Goal: Transaction & Acquisition: Purchase product/service

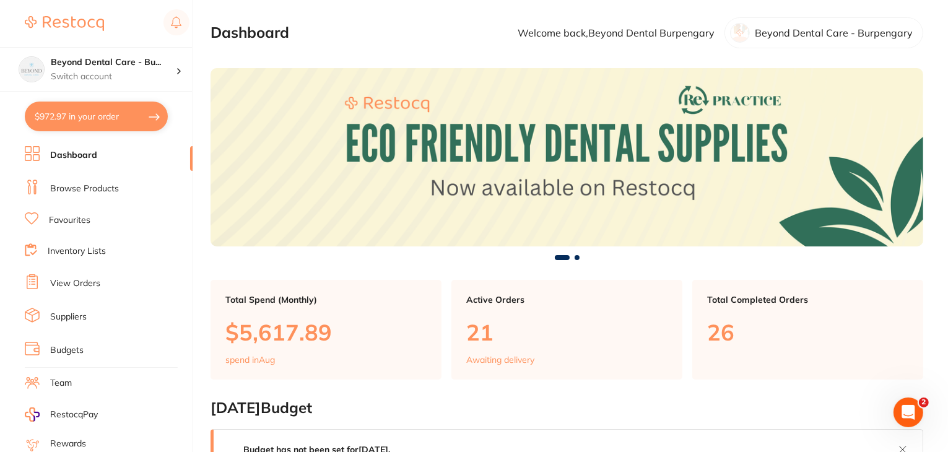
click at [80, 115] on button "$972.97 in your order" at bounding box center [96, 117] width 143 height 30
checkbox input "true"
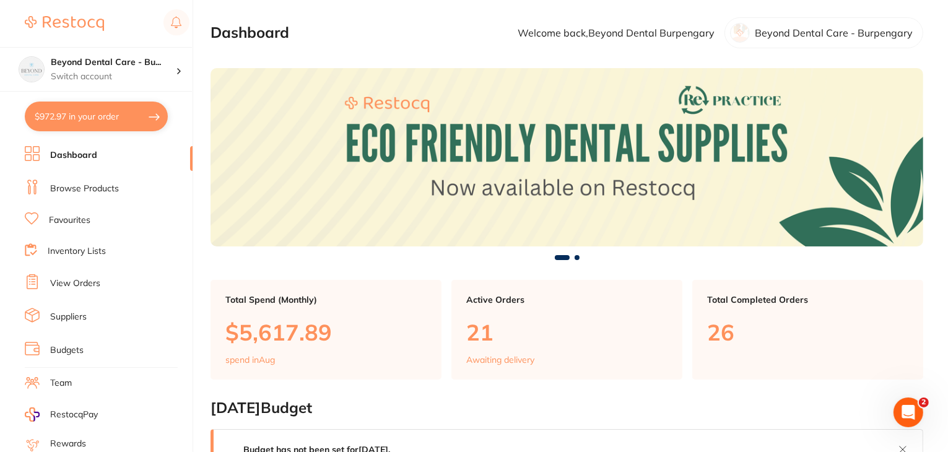
checkbox input "true"
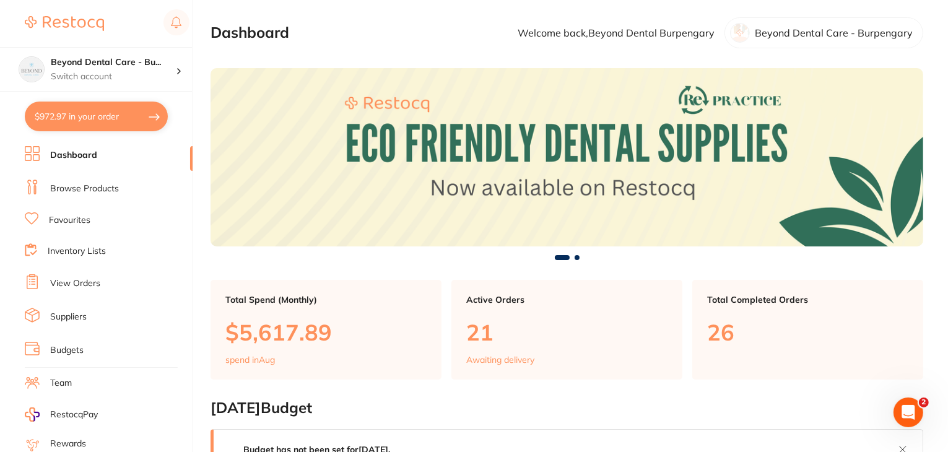
checkbox input "true"
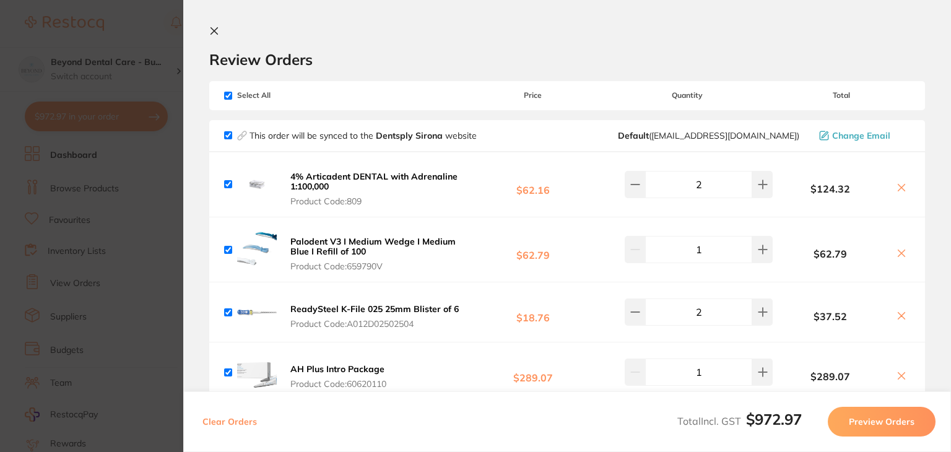
click at [225, 97] on input "checkbox" at bounding box center [228, 96] width 8 height 8
checkbox input "false"
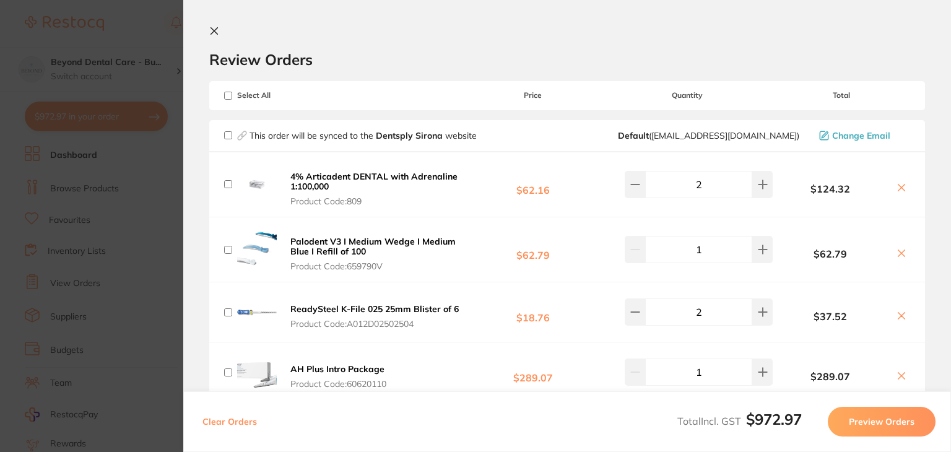
checkbox input "false"
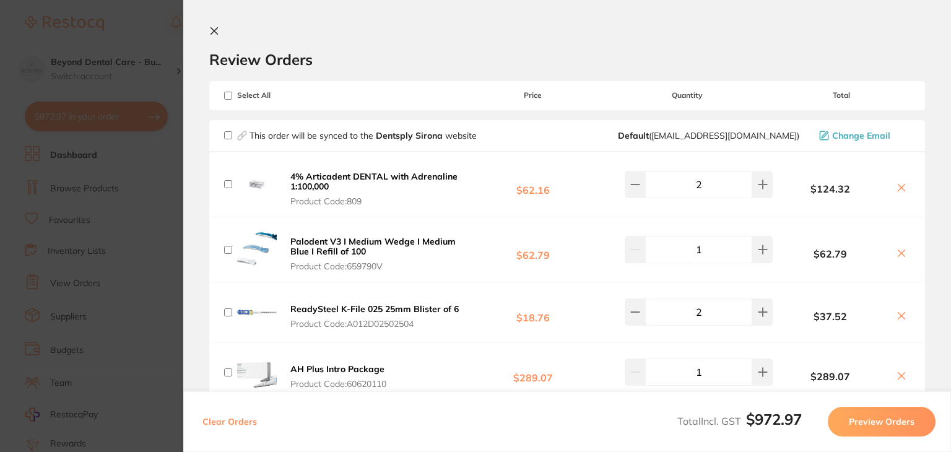
checkbox input "false"
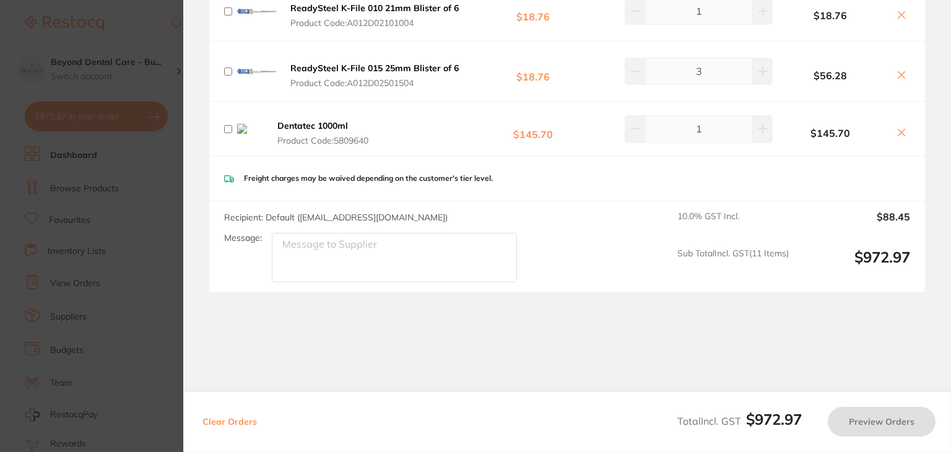
scroll to position [599, 0]
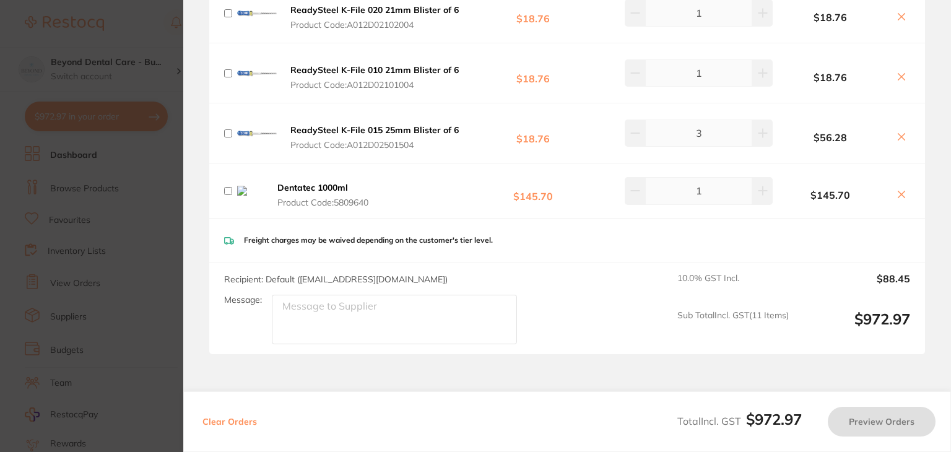
click at [224, 189] on input "checkbox" at bounding box center [228, 191] width 8 height 8
checkbox input "true"
drag, startPoint x: 901, startPoint y: 191, endPoint x: 885, endPoint y: 201, distance: 18.9
click at [901, 192] on icon at bounding box center [901, 194] width 10 height 10
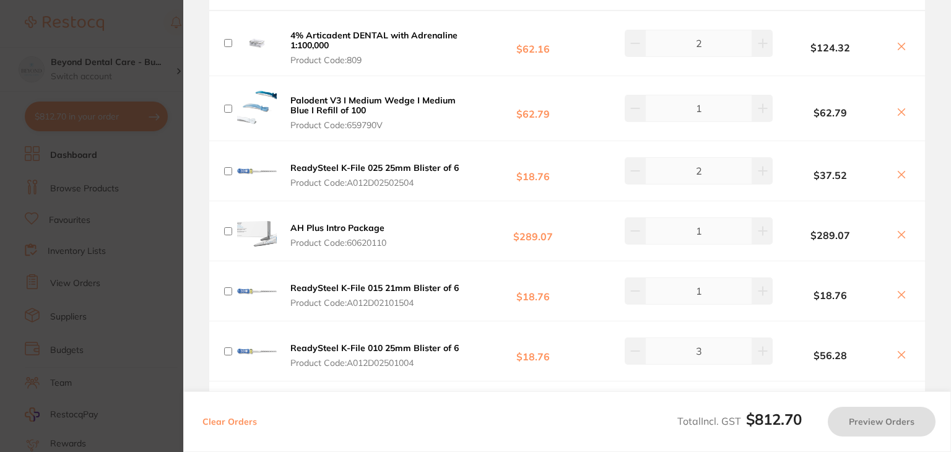
scroll to position [0, 0]
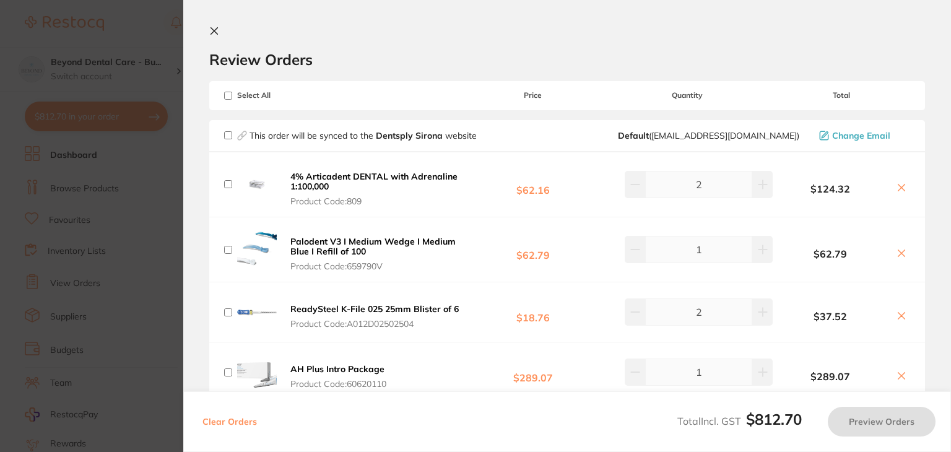
click at [212, 33] on icon at bounding box center [214, 31] width 10 height 10
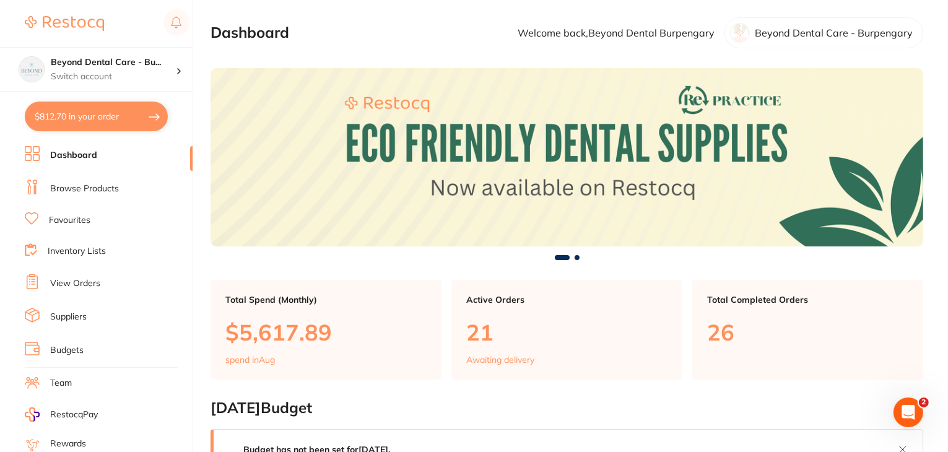
click at [97, 115] on button "$812.70 in your order" at bounding box center [96, 117] width 143 height 30
checkbox input "true"
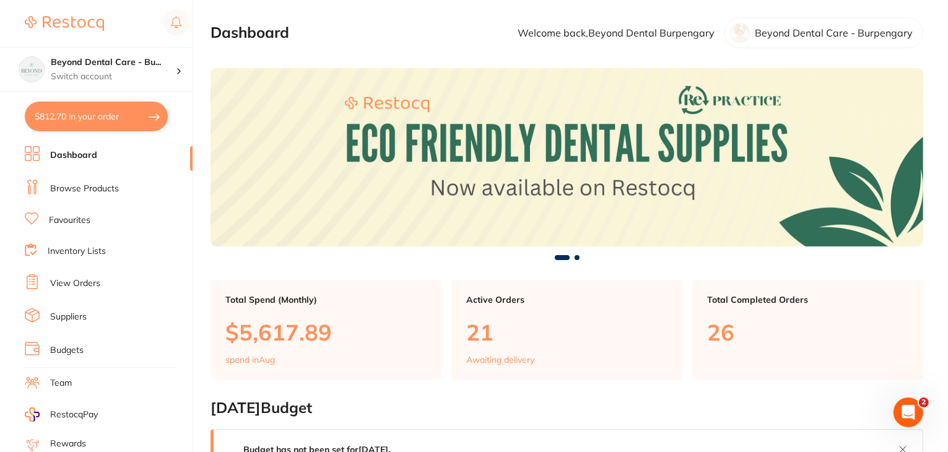
checkbox input "true"
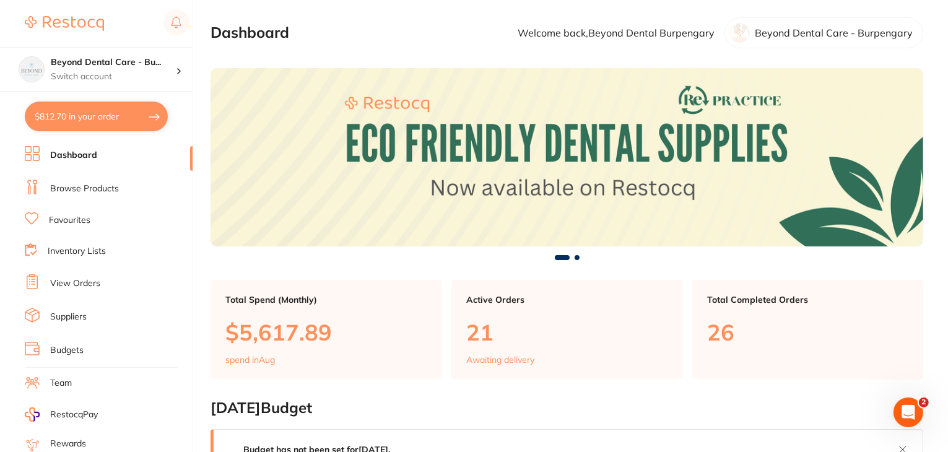
checkbox input "true"
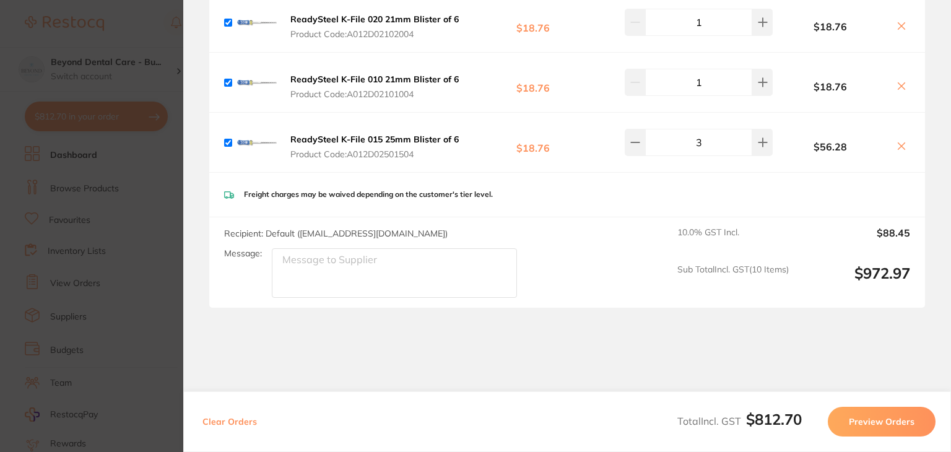
scroll to position [605, 0]
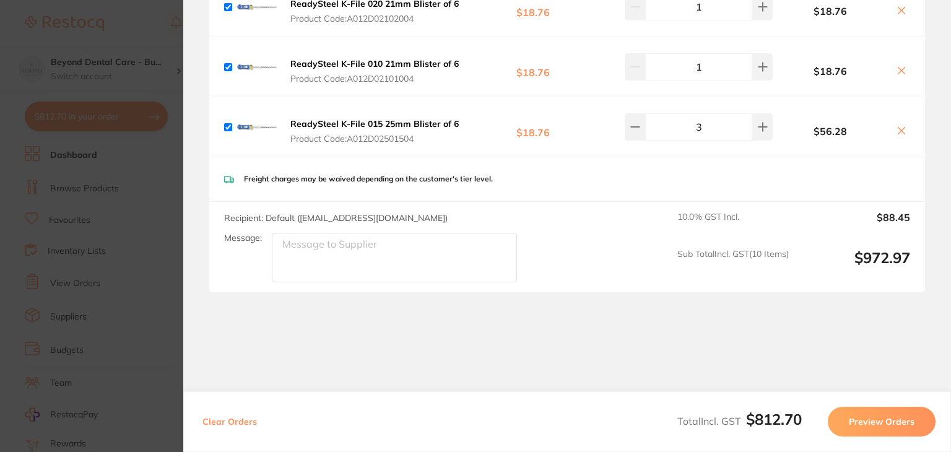
click at [890, 420] on button "Preview Orders" at bounding box center [882, 422] width 108 height 30
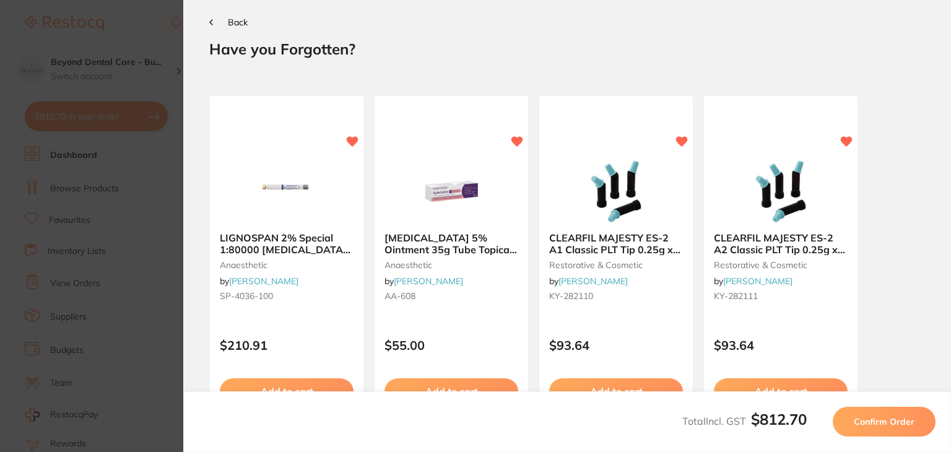
scroll to position [0, 0]
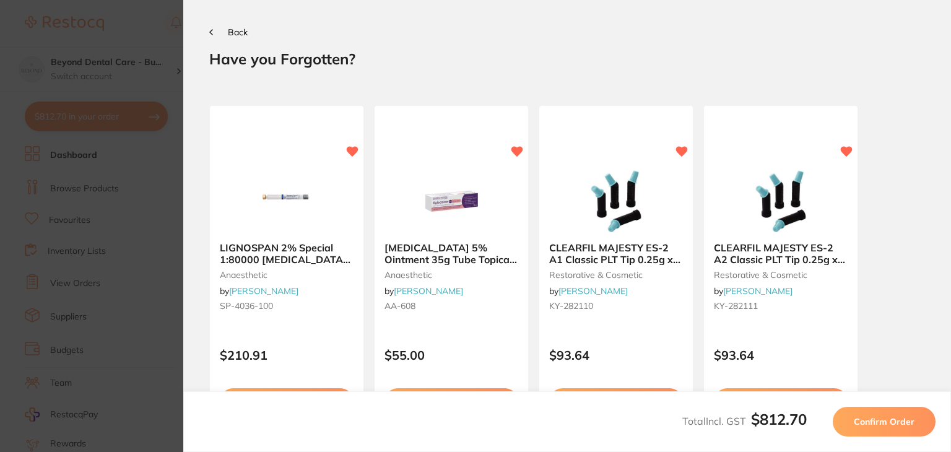
click at [869, 417] on span "Confirm Order" at bounding box center [884, 421] width 61 height 11
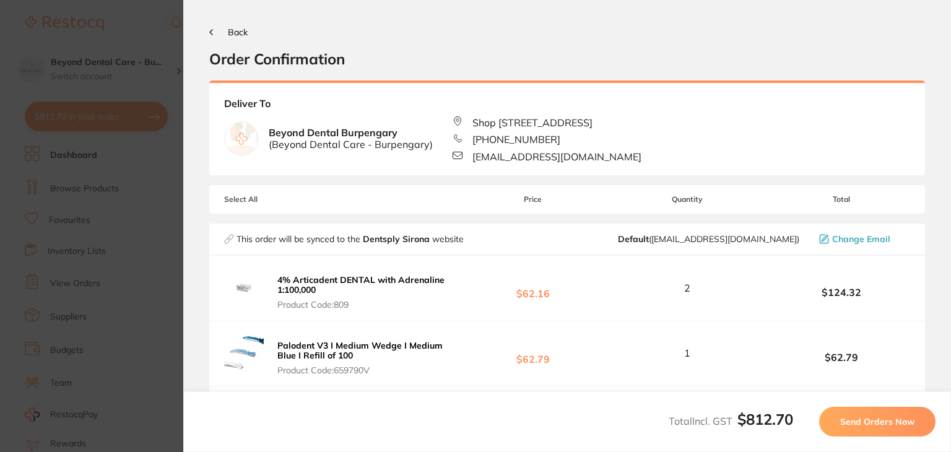
click at [869, 417] on span "Send Orders Now" at bounding box center [877, 421] width 74 height 11
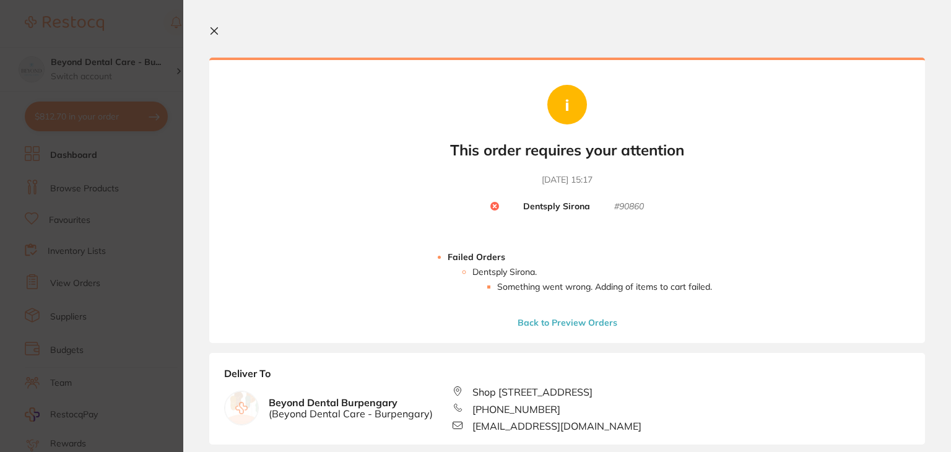
click at [212, 33] on icon at bounding box center [214, 31] width 7 height 7
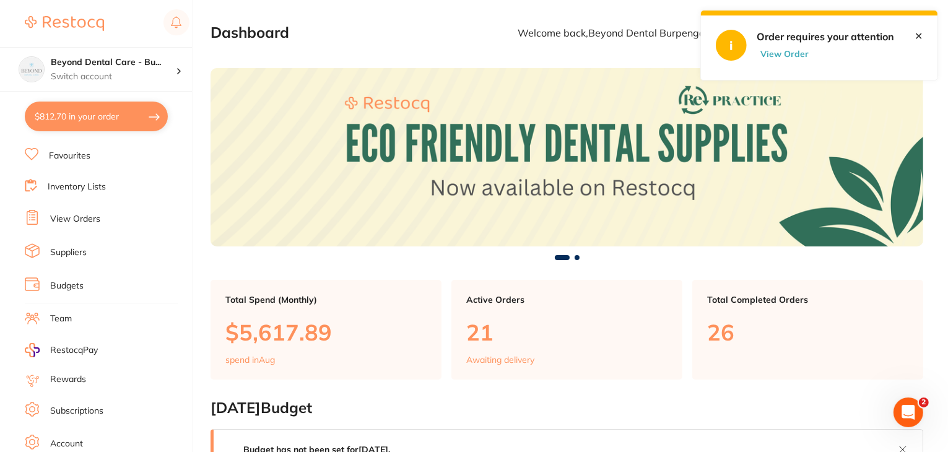
scroll to position [124, 0]
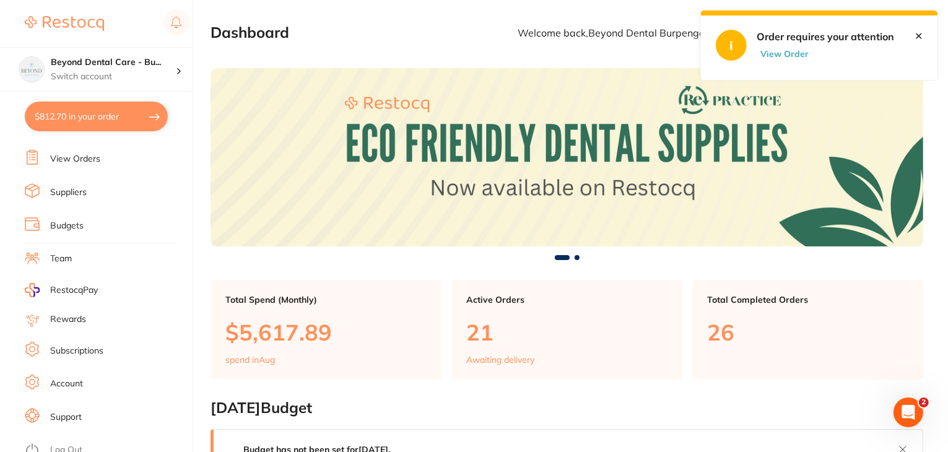
click at [64, 444] on link "Log Out" at bounding box center [66, 450] width 32 height 12
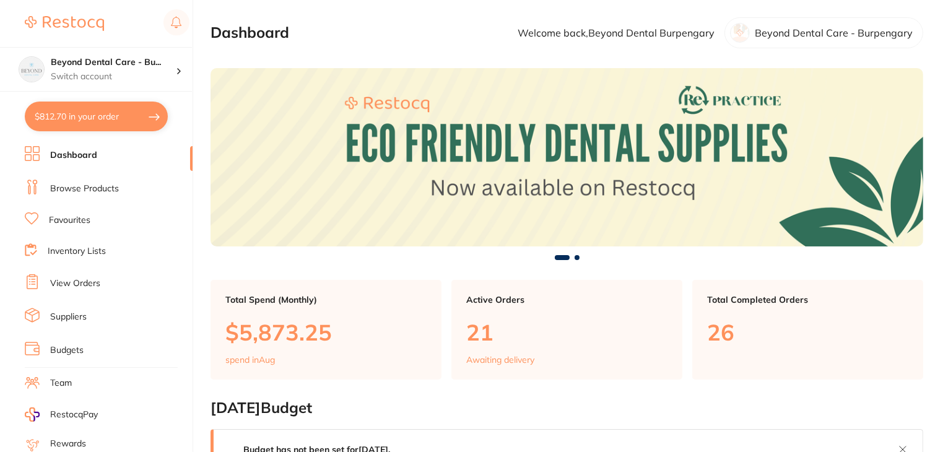
click at [93, 117] on button "$812.70 in your order" at bounding box center [96, 117] width 143 height 30
checkbox input "true"
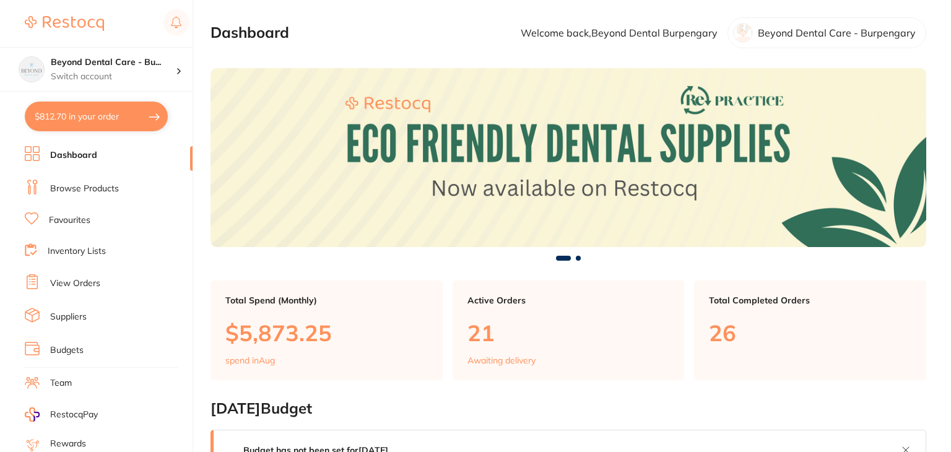
checkbox input "true"
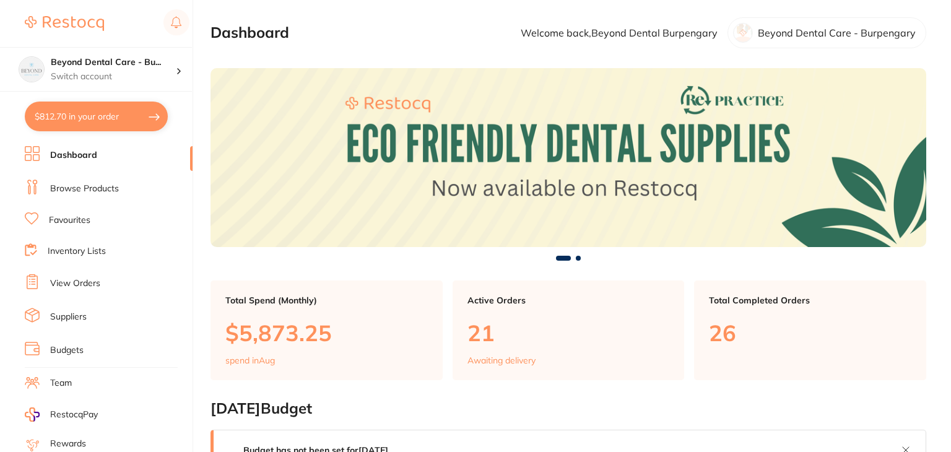
checkbox input "true"
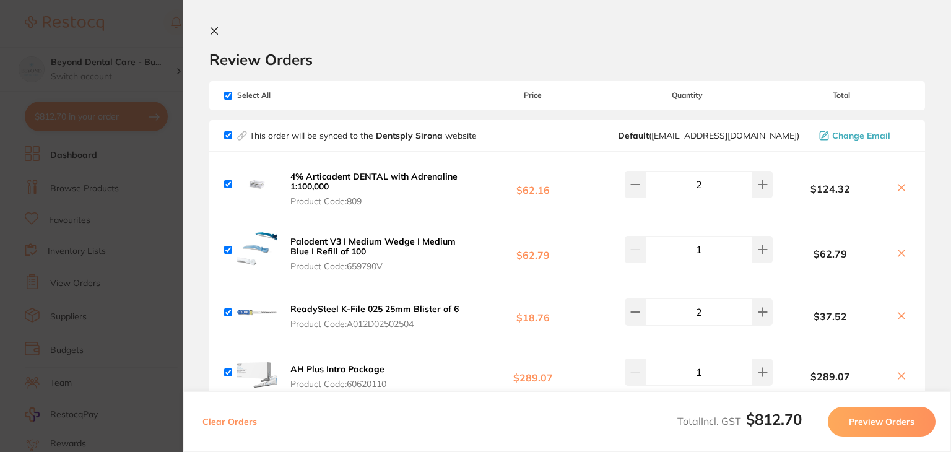
click at [212, 33] on icon at bounding box center [214, 31] width 7 height 7
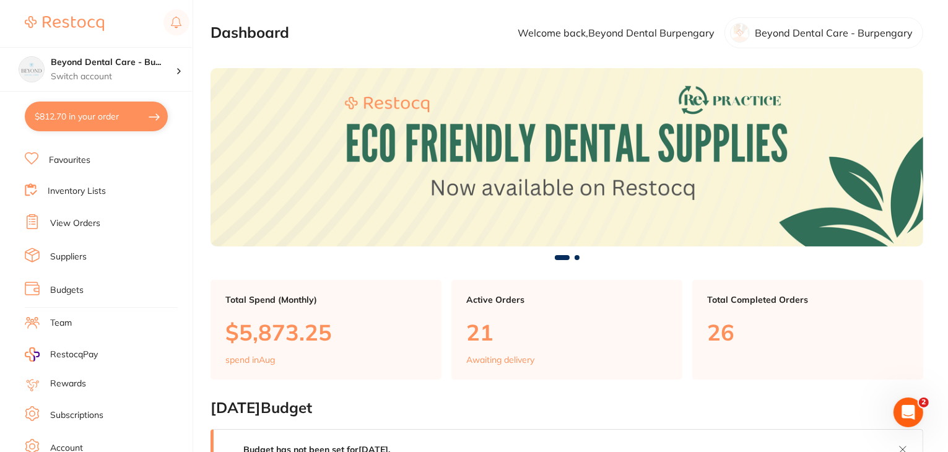
scroll to position [124, 0]
click at [79, 154] on link "View Orders" at bounding box center [75, 159] width 50 height 12
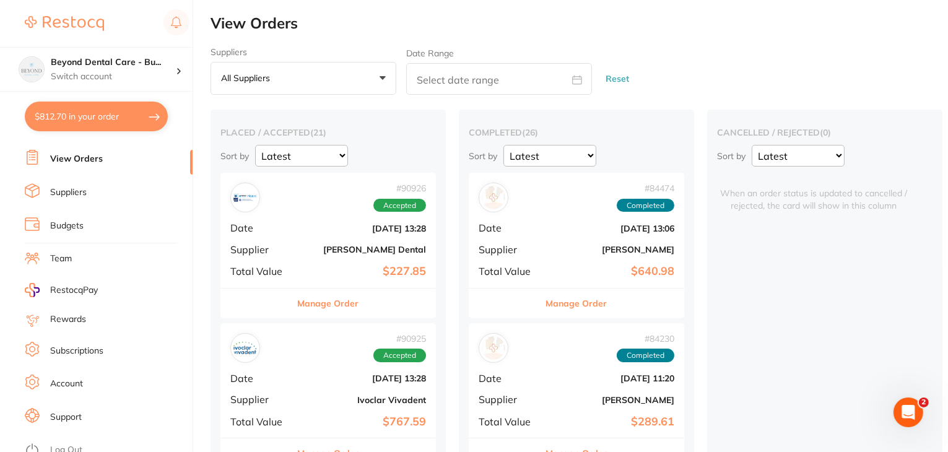
click at [67, 189] on link "Suppliers" at bounding box center [68, 192] width 37 height 12
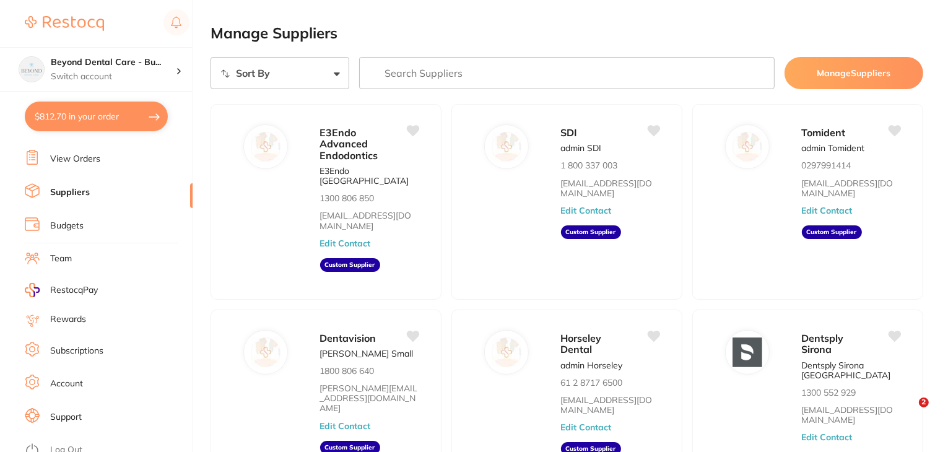
click at [67, 153] on link "View Orders" at bounding box center [75, 159] width 50 height 12
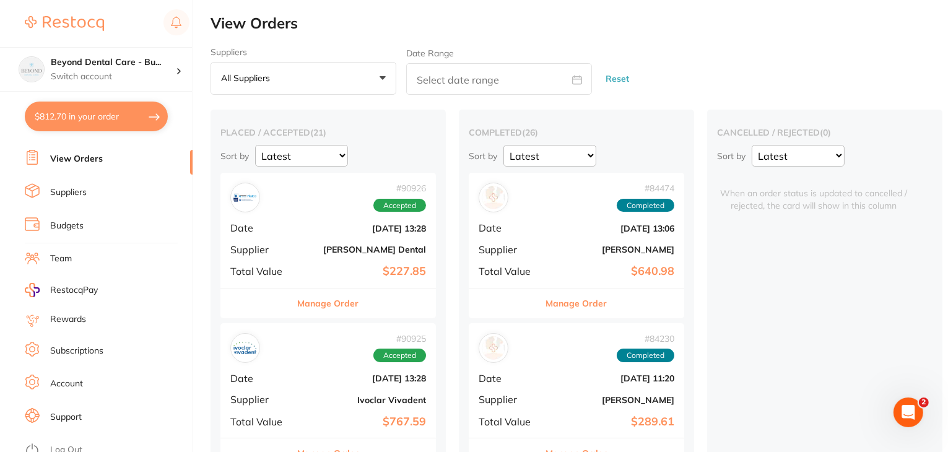
click at [75, 118] on button "$812.70 in your order" at bounding box center [96, 117] width 143 height 30
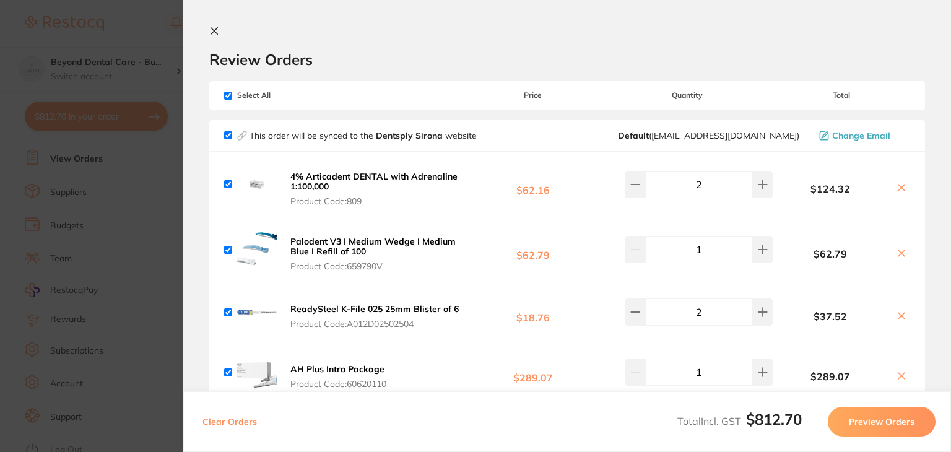
drag, startPoint x: 212, startPoint y: 33, endPoint x: 190, endPoint y: 50, distance: 28.2
click at [212, 33] on icon at bounding box center [214, 31] width 7 height 7
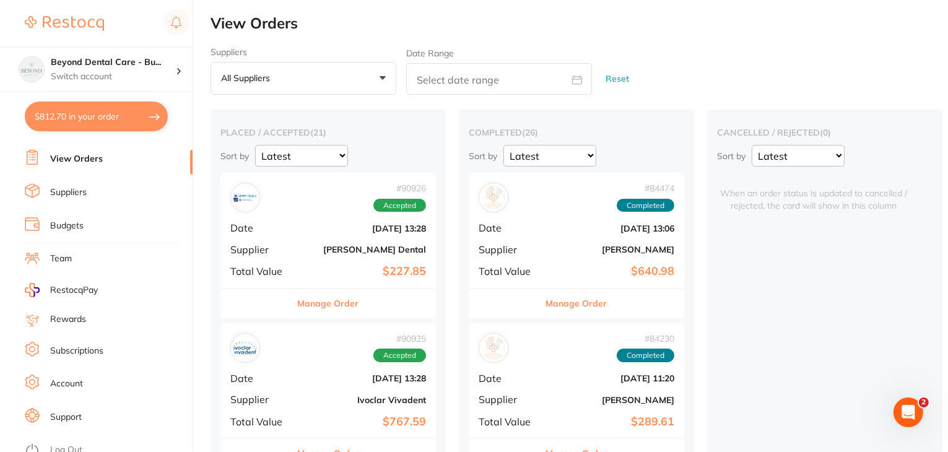
click at [58, 188] on link "Suppliers" at bounding box center [68, 192] width 37 height 12
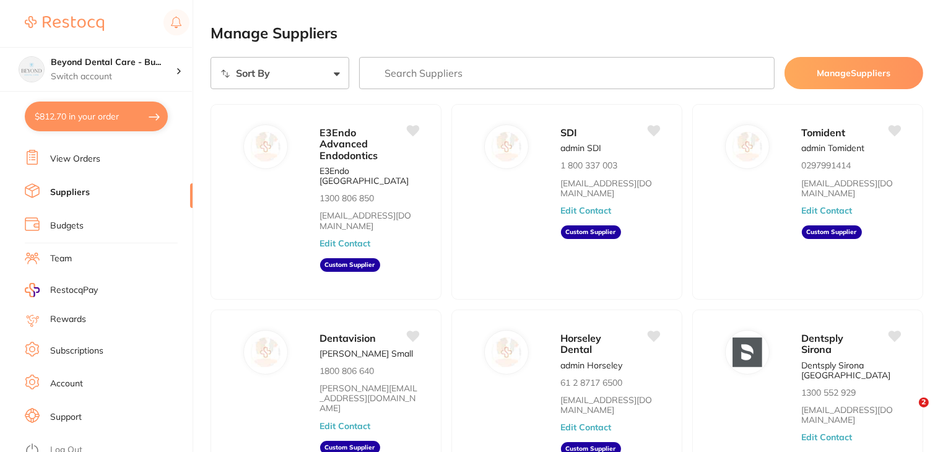
click at [67, 165] on ul "Dashboard Browse Products Favourites Inventory Lists View Orders Suppliers Budg…" at bounding box center [109, 235] width 168 height 427
click at [67, 156] on link "View Orders" at bounding box center [75, 159] width 50 height 12
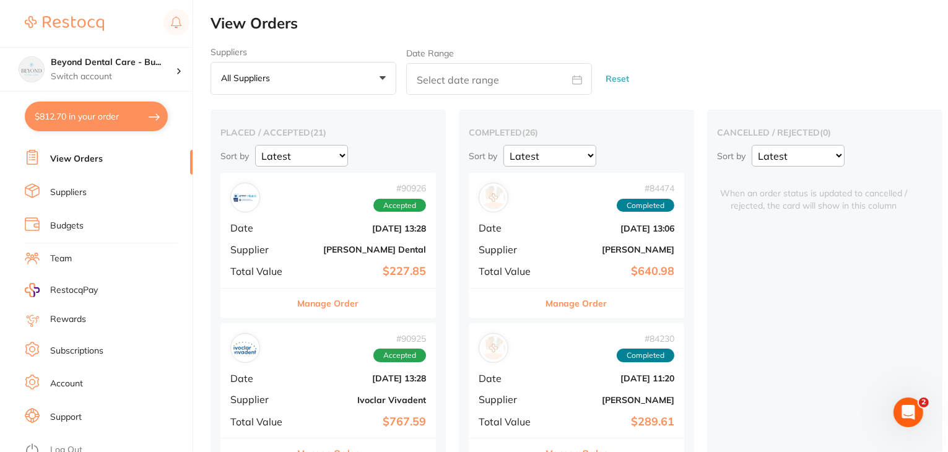
click at [73, 186] on link "Suppliers" at bounding box center [68, 192] width 37 height 12
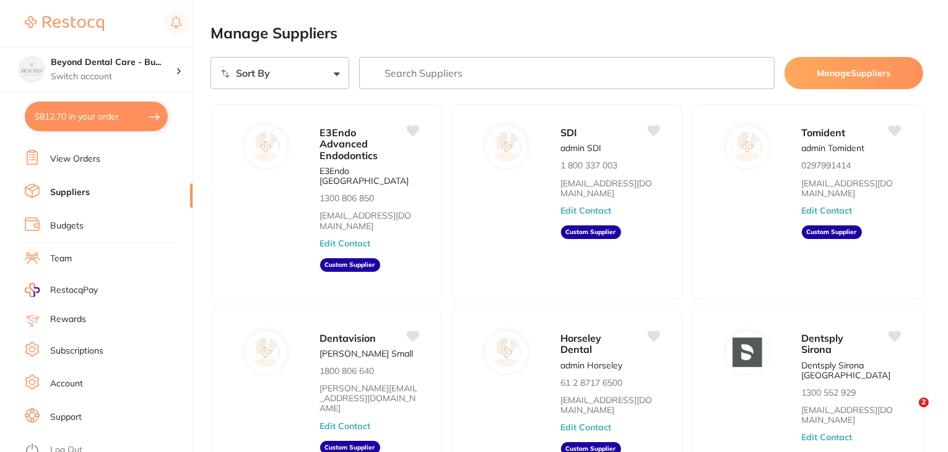
click at [81, 153] on link "View Orders" at bounding box center [75, 159] width 50 height 12
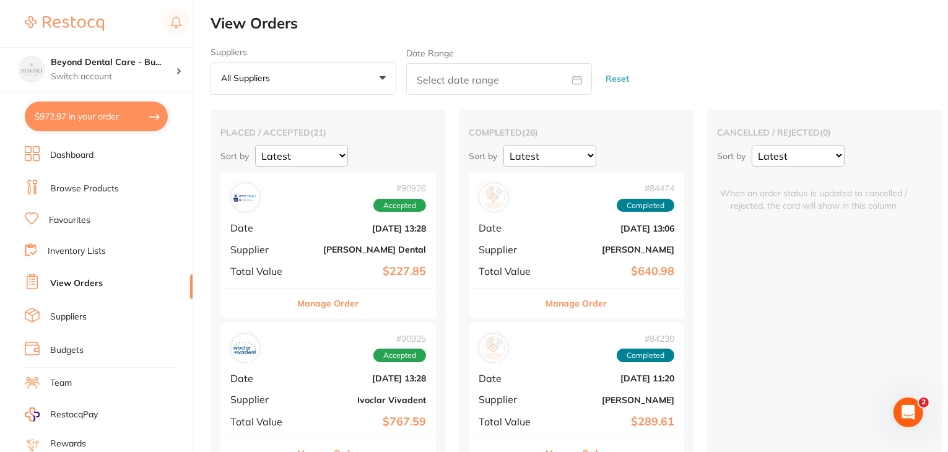
click at [114, 126] on button "$972.97 in your order" at bounding box center [96, 117] width 143 height 30
checkbox input "true"
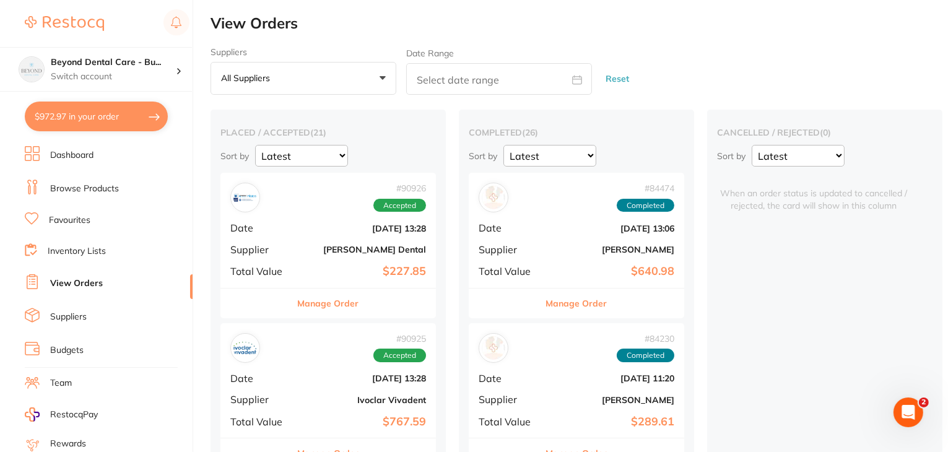
checkbox input "true"
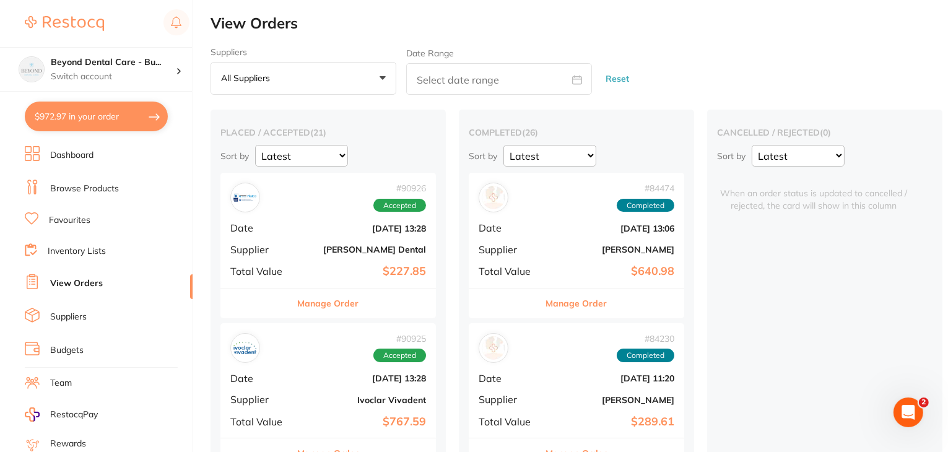
checkbox input "true"
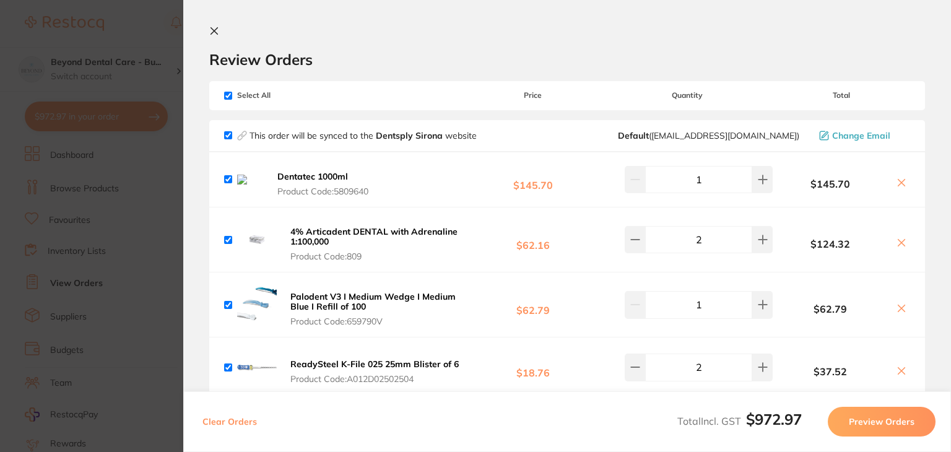
click at [215, 30] on icon at bounding box center [214, 31] width 7 height 7
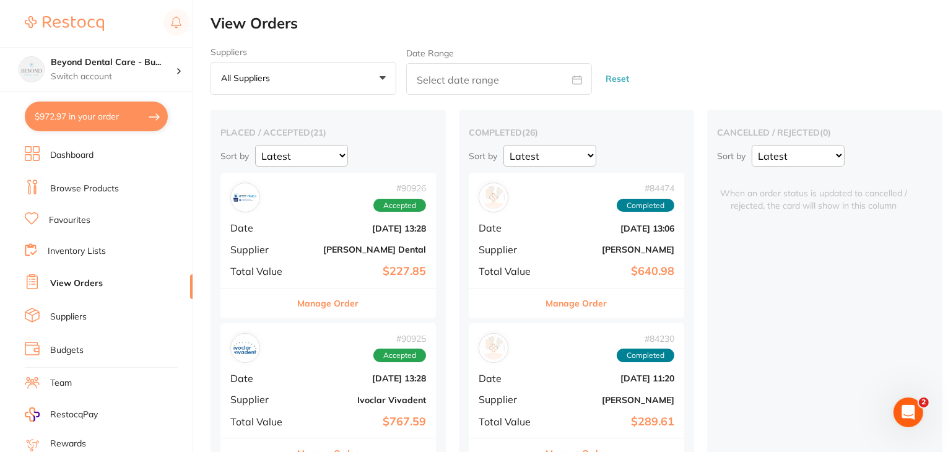
click at [76, 154] on link "Dashboard" at bounding box center [71, 155] width 43 height 12
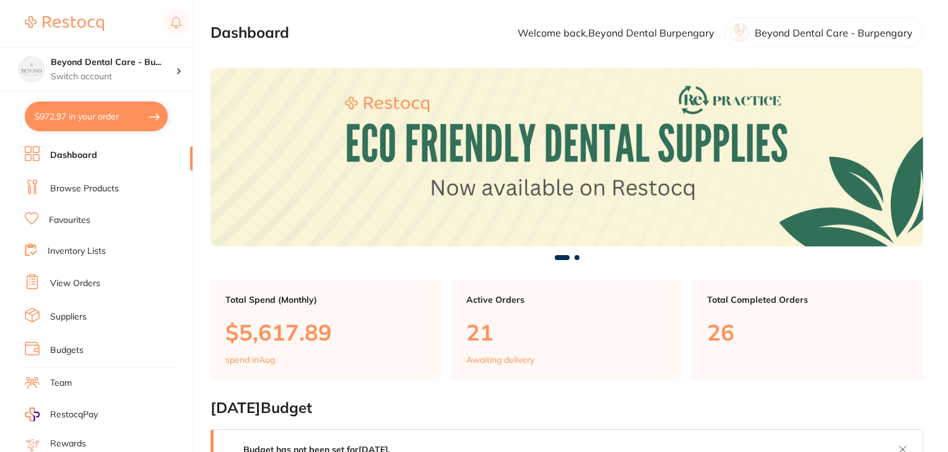
click at [73, 191] on link "Browse Products" at bounding box center [84, 189] width 69 height 12
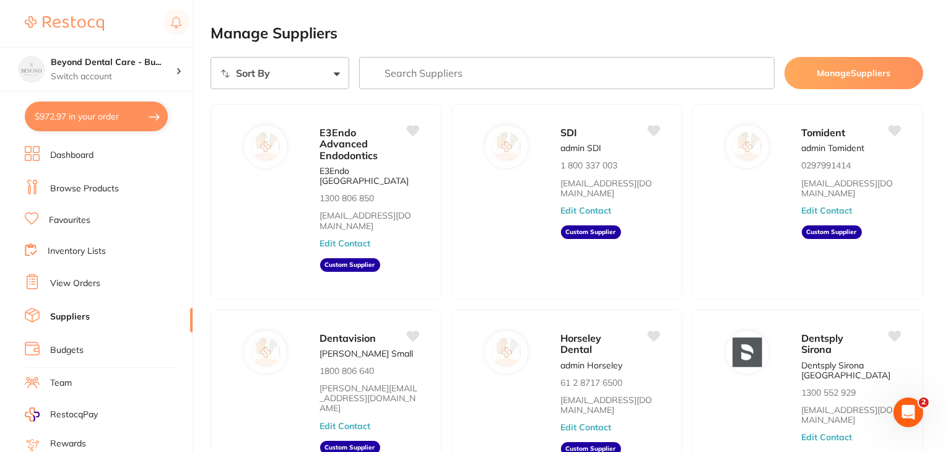
click at [61, 164] on ul "Dashboard Browse Products Favourites Inventory Lists View Orders Suppliers Budg…" at bounding box center [109, 359] width 168 height 427
click at [67, 155] on link "Dashboard" at bounding box center [71, 155] width 43 height 12
